Goal: Navigation & Orientation: Find specific page/section

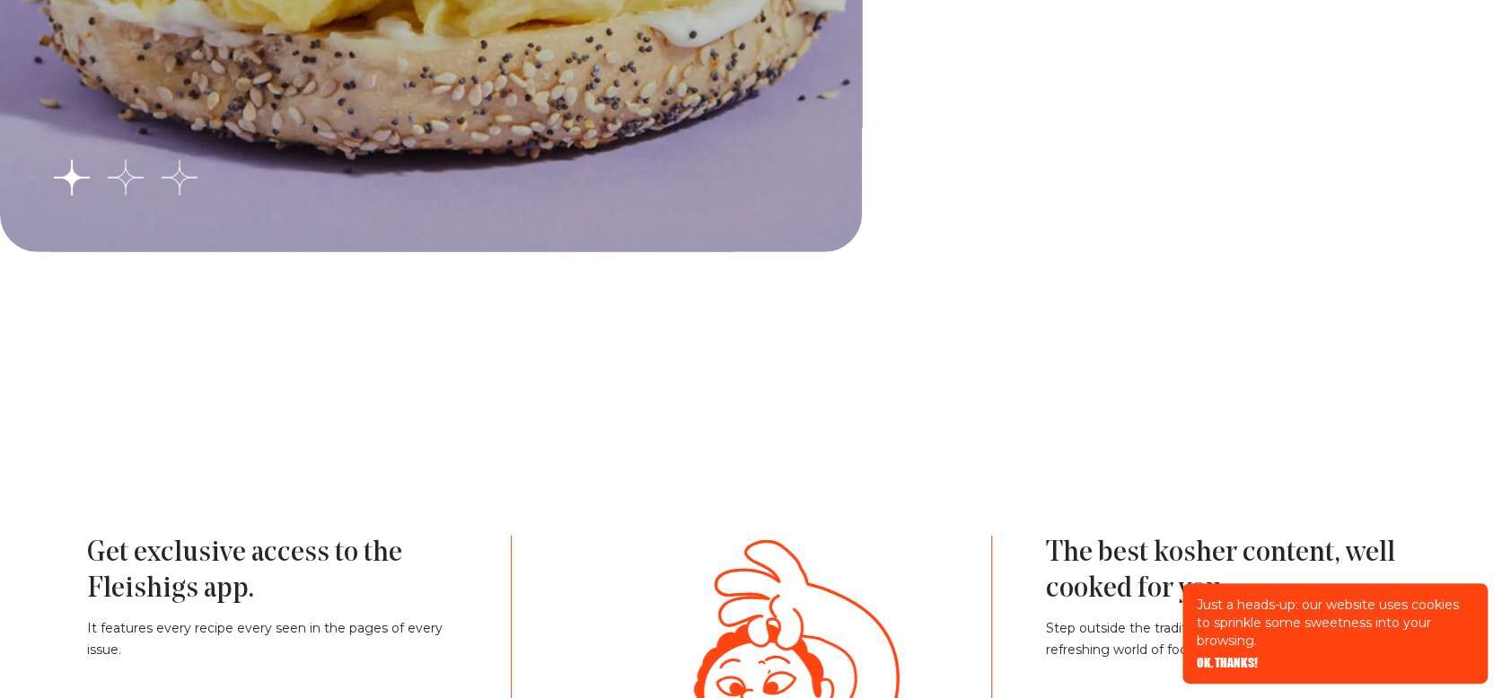
scroll to position [3533, 0]
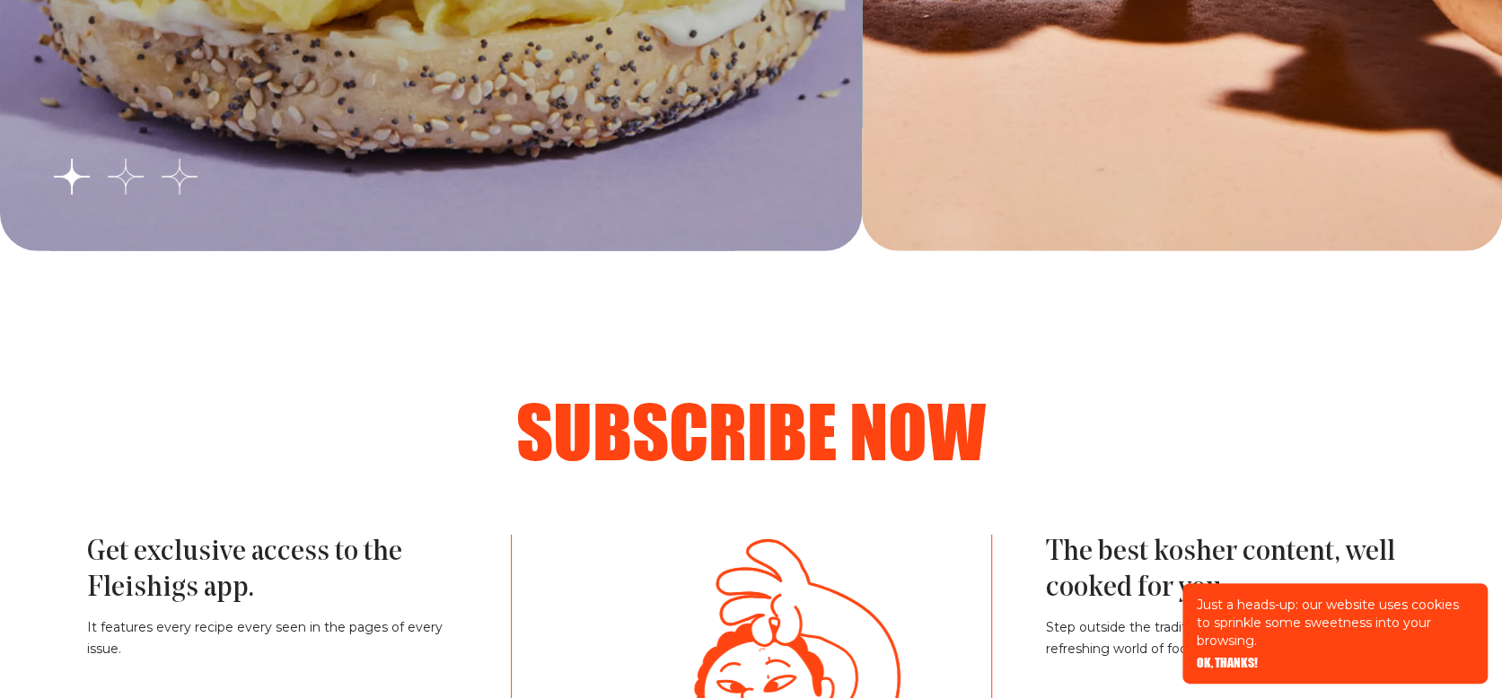
click at [1230, 657] on span "OK, THANKS!" at bounding box center [1226, 650] width 61 height 13
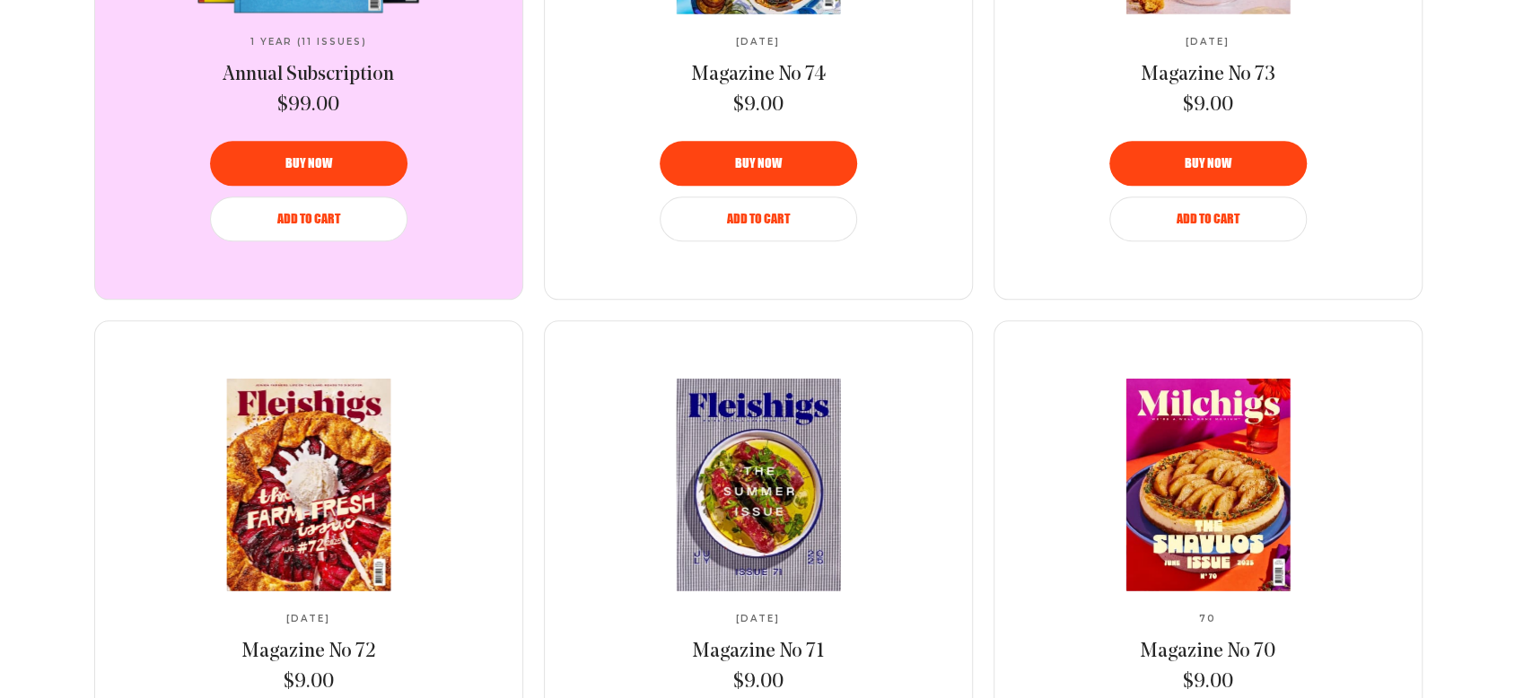
scroll to position [0, 0]
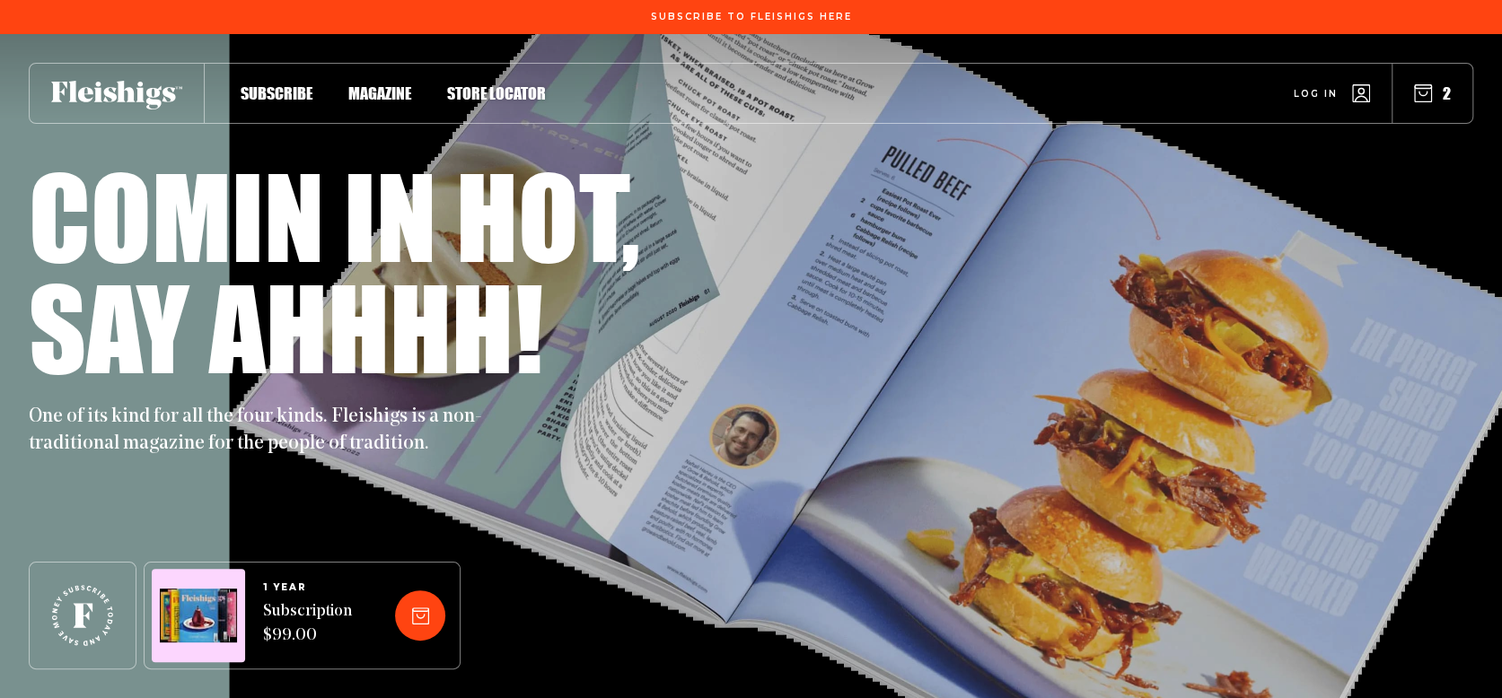
click at [1418, 92] on icon "button" at bounding box center [1423, 93] width 18 height 18
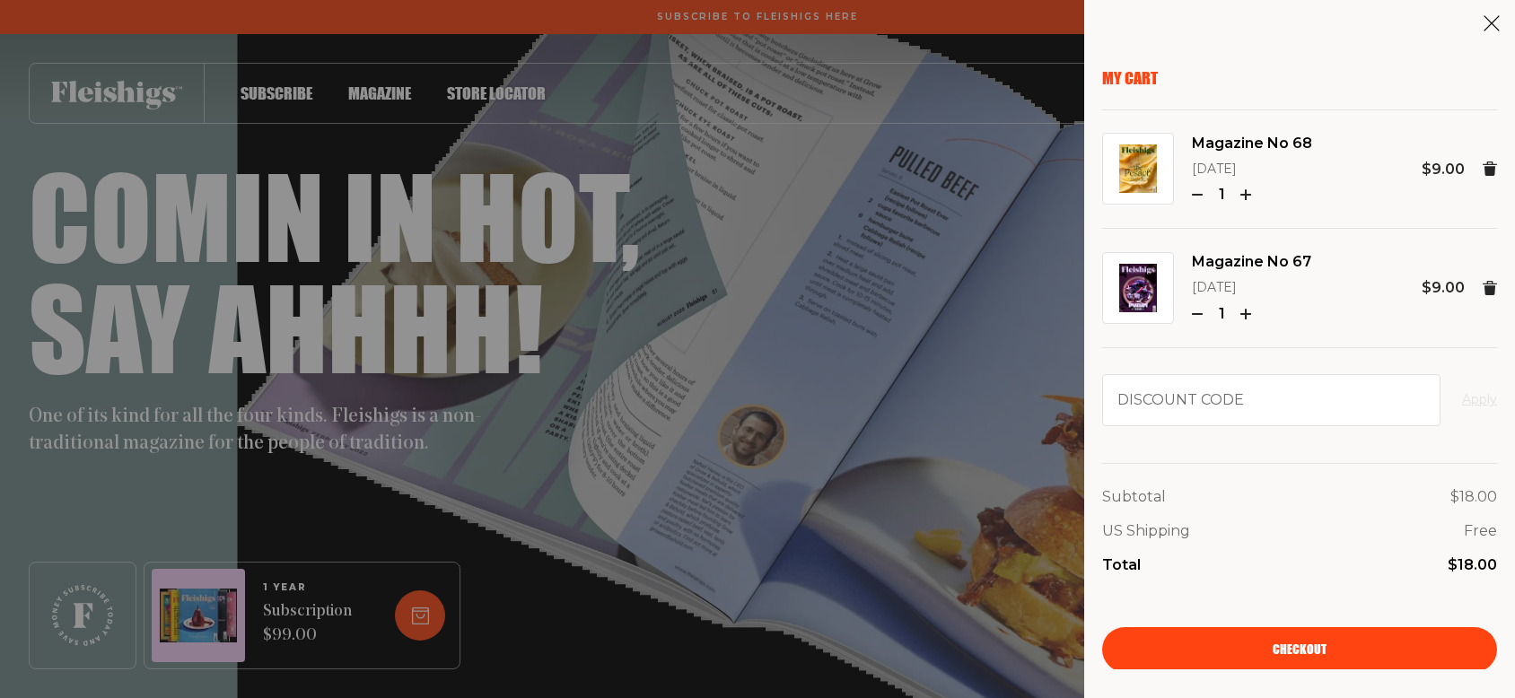
click at [1000, 419] on div "My Cart Magazine No 68 [DATE] 1 $9.00 Magazine No 67 [DATE] 1 $9.00 Discount co…" at bounding box center [757, 349] width 1515 height 698
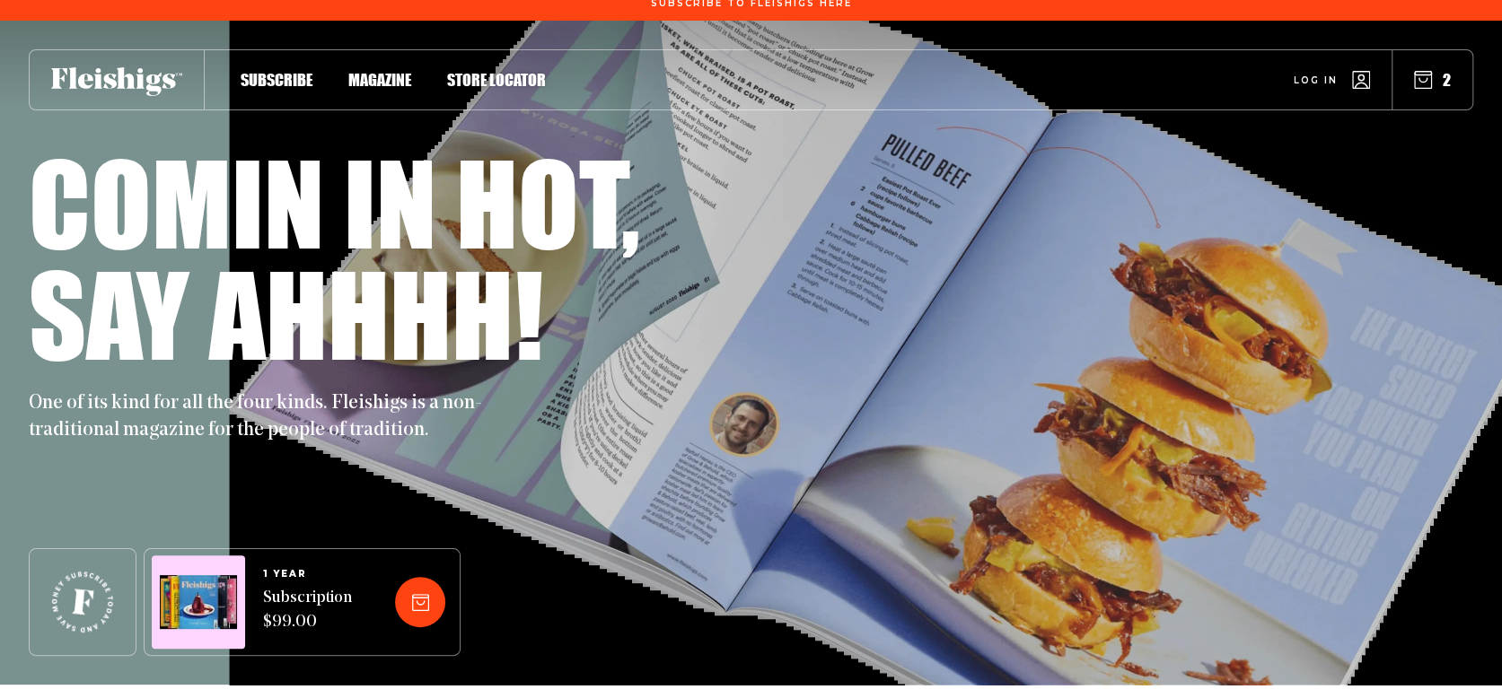
scroll to position [12, 0]
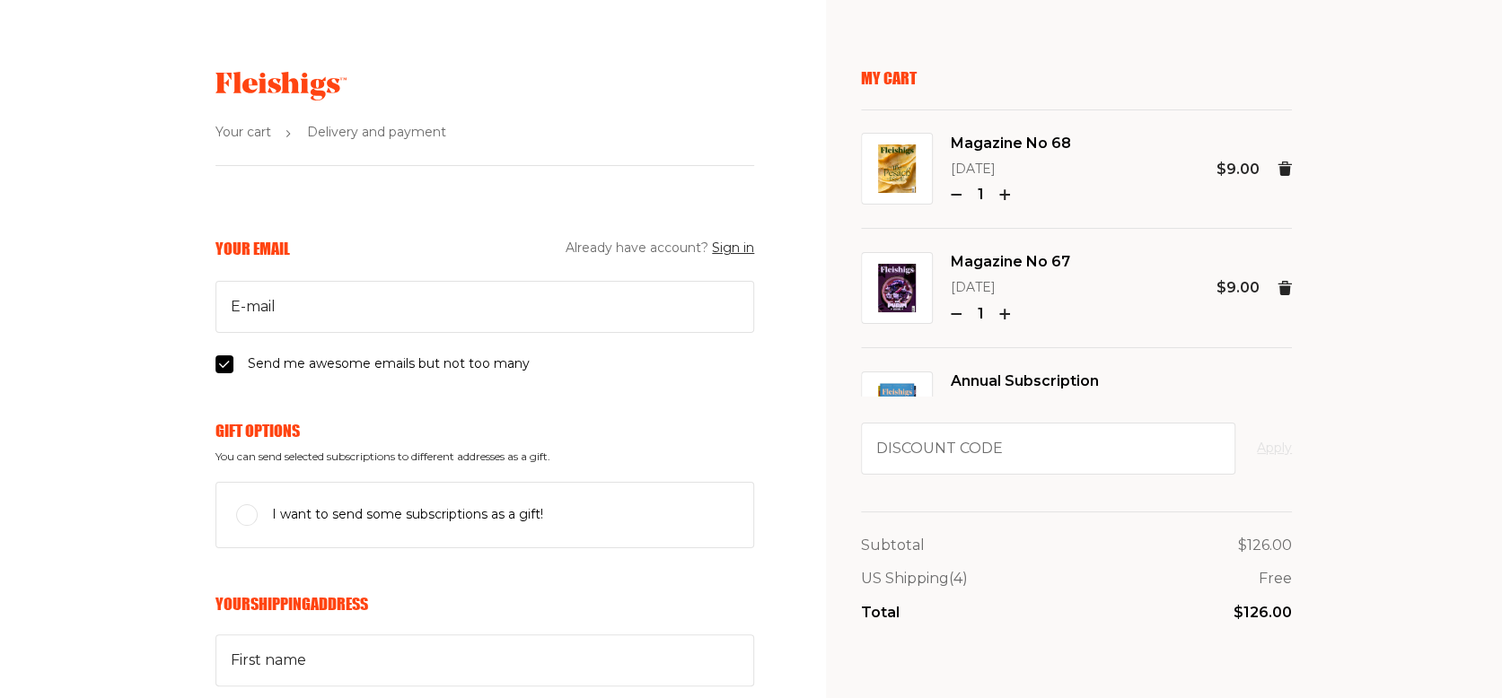
click at [300, 76] on icon at bounding box center [280, 86] width 131 height 29
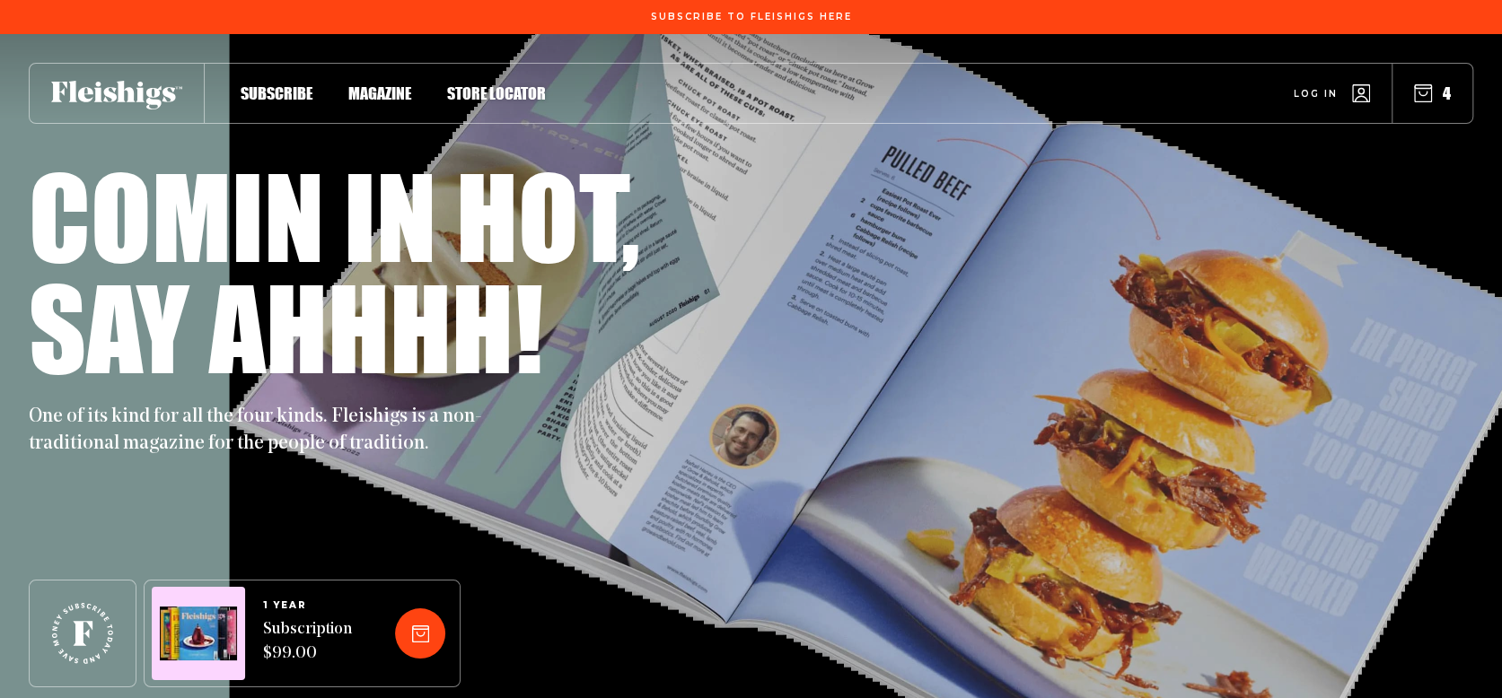
click at [397, 84] on span "Magazine" at bounding box center [379, 75] width 63 height 20
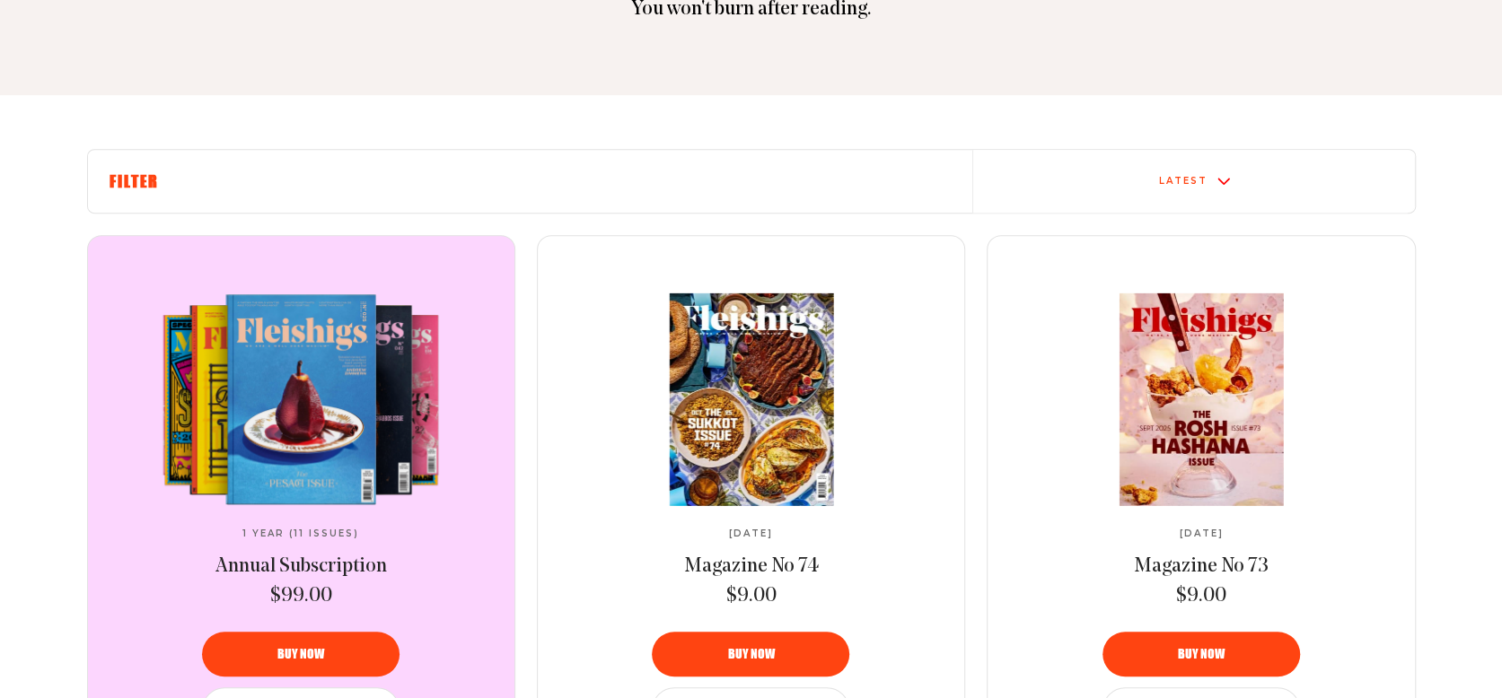
scroll to position [513, 0]
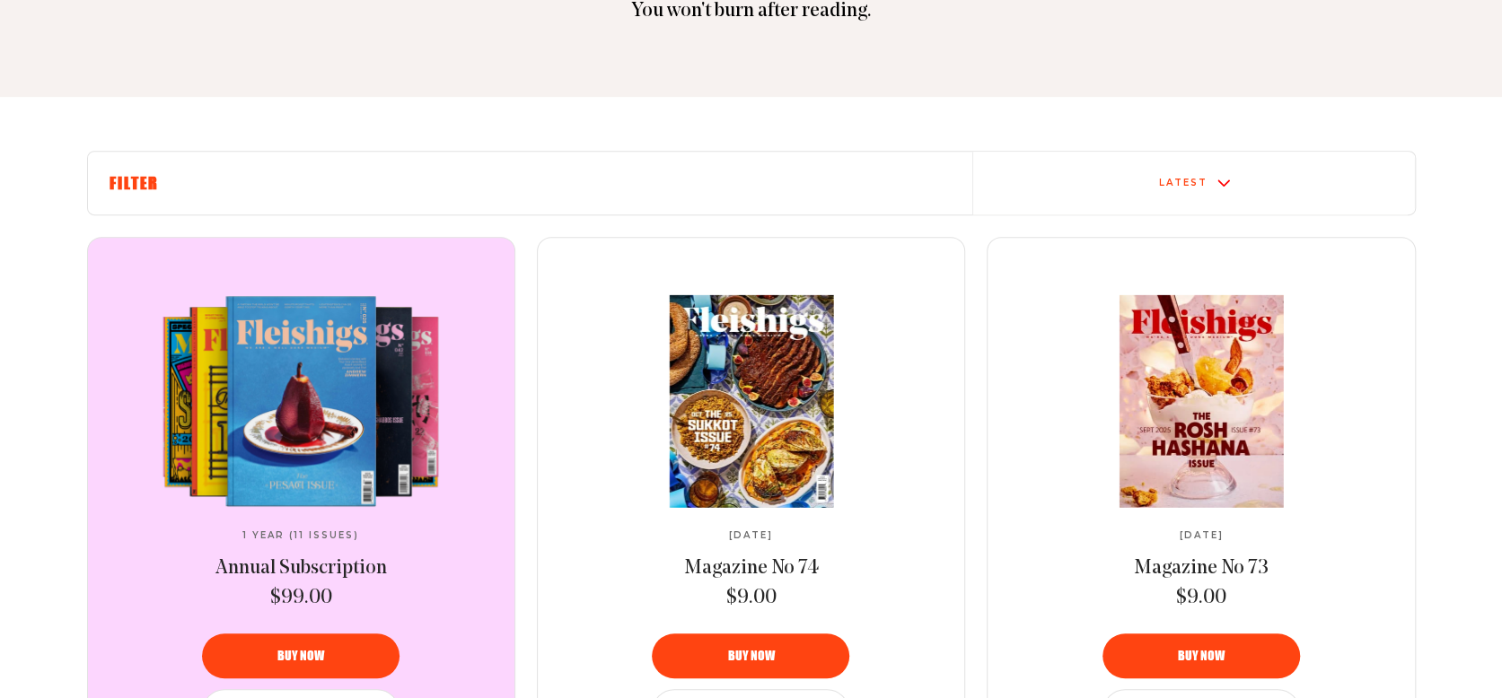
click at [1235, 176] on div "Latest" at bounding box center [1193, 183] width 427 height 14
click at [1235, 168] on div "Latest" at bounding box center [1193, 160] width 427 height 14
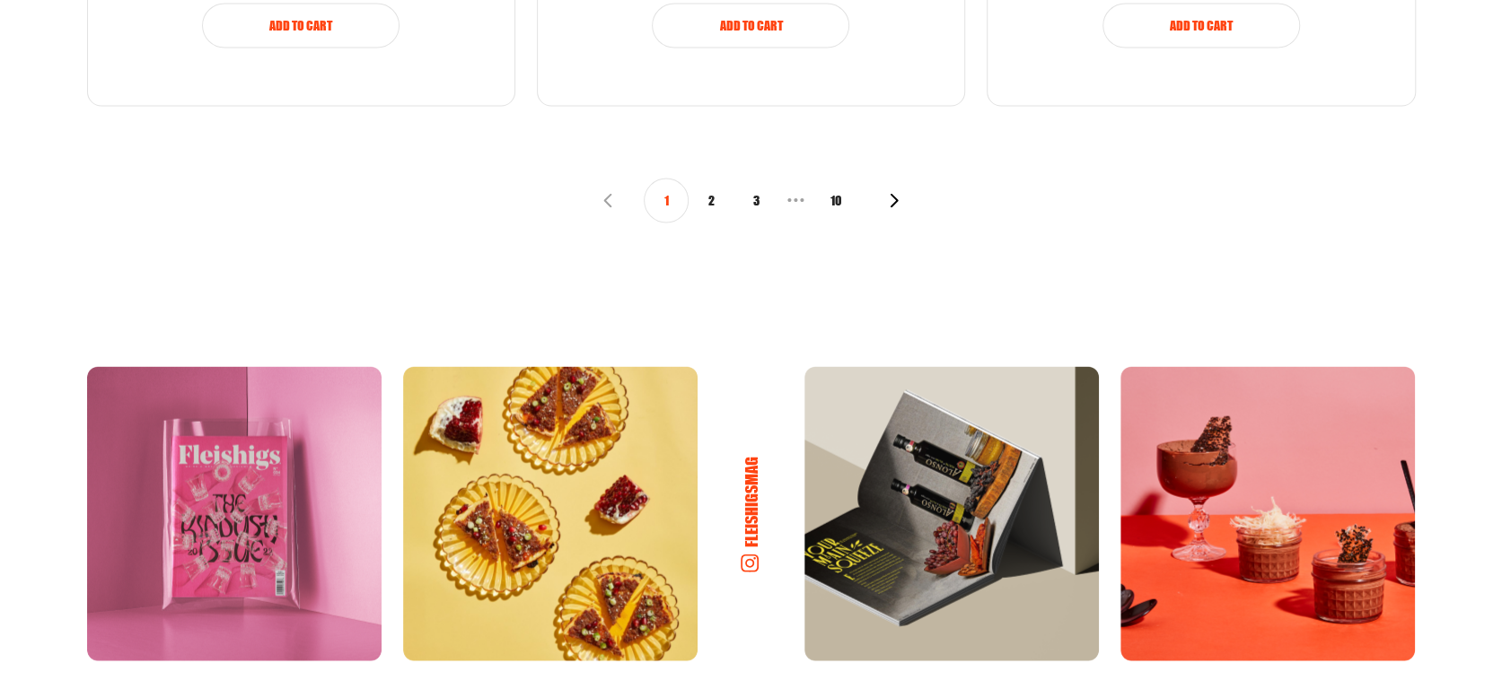
scroll to position [2342, 0]
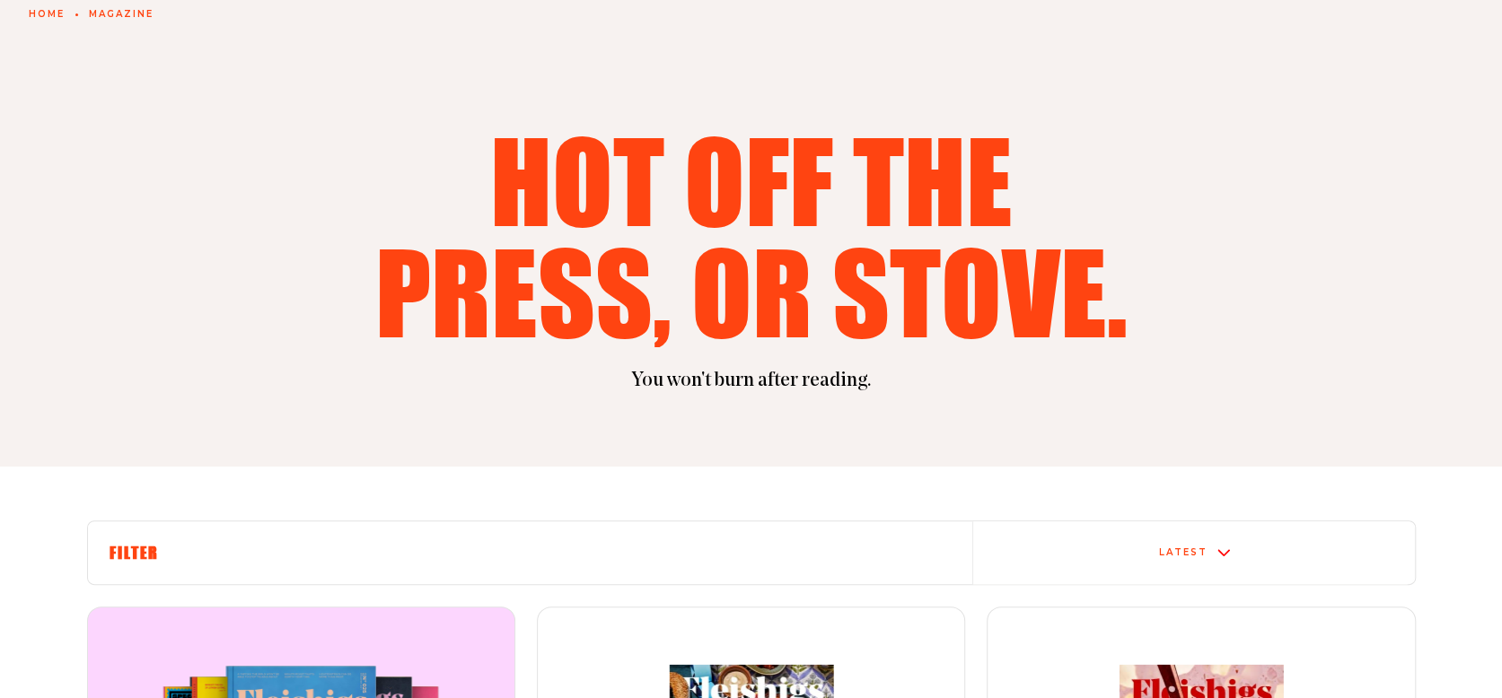
scroll to position [0, 0]
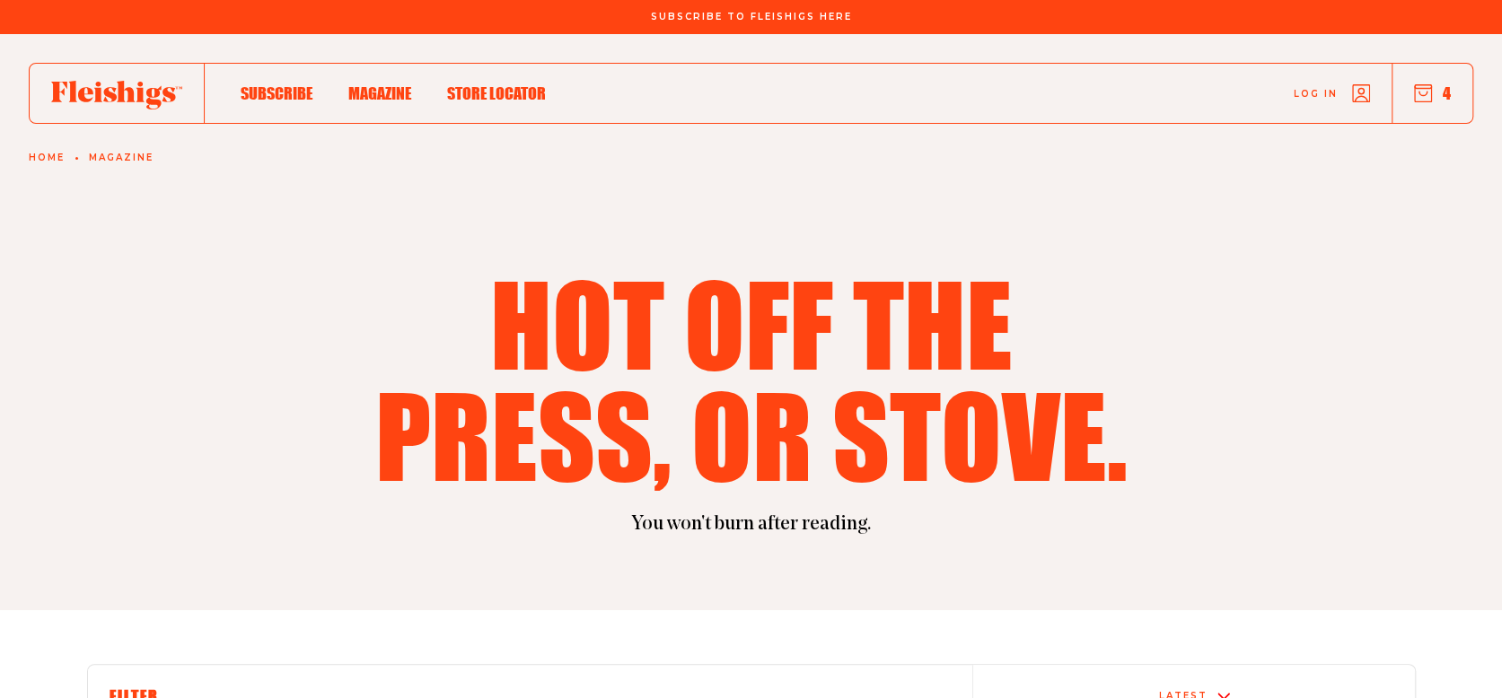
click at [481, 84] on span "Store locator" at bounding box center [496, 75] width 99 height 20
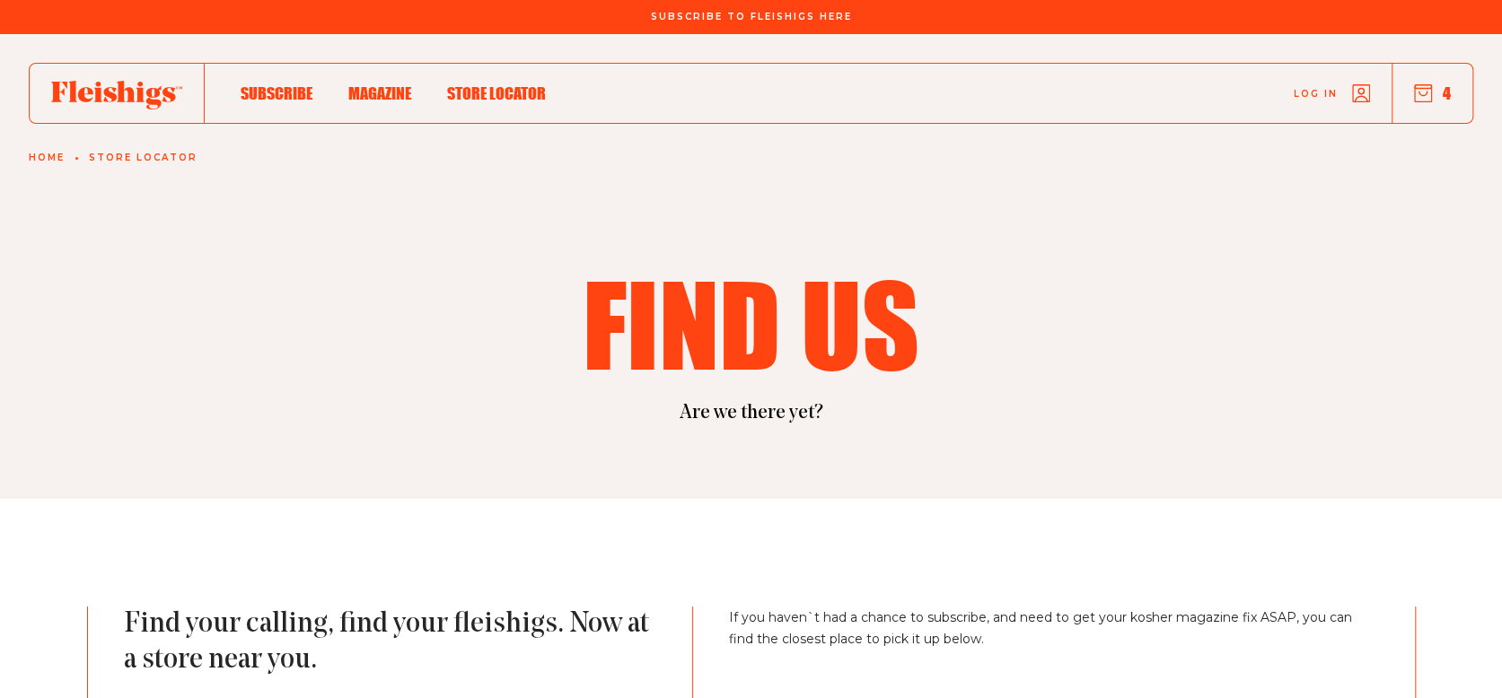
click at [1436, 368] on div "Find us Are we there yet?" at bounding box center [751, 347] width 1436 height 160
